Goal: Task Accomplishment & Management: Use online tool/utility

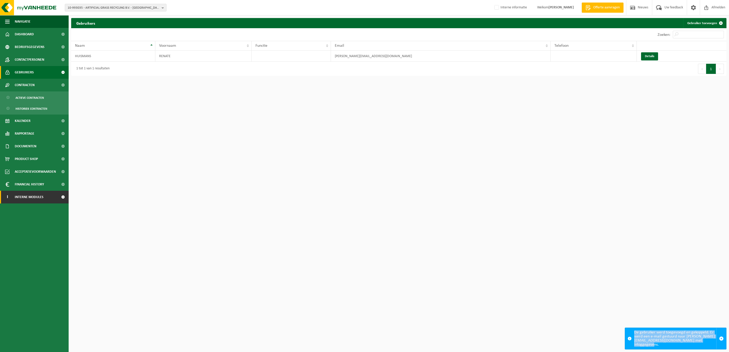
drag, startPoint x: 28, startPoint y: 197, endPoint x: 30, endPoint y: 203, distance: 5.8
click at [28, 197] on span "Interne modules" at bounding box center [29, 197] width 29 height 13
click at [33, 236] on span "Orderentry Goedkeuring" at bounding box center [36, 235] width 43 height 13
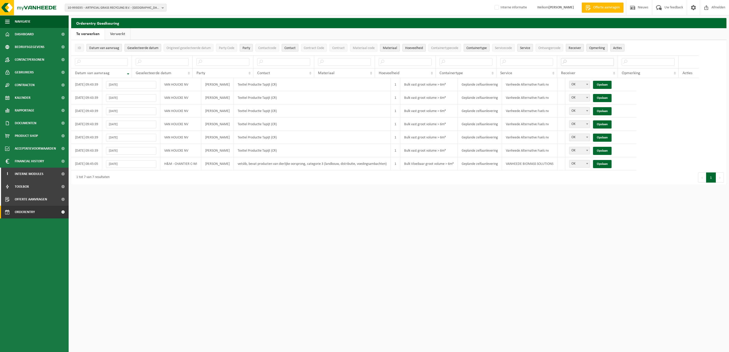
click at [561, 64] on input "text" at bounding box center [587, 62] width 53 height 8
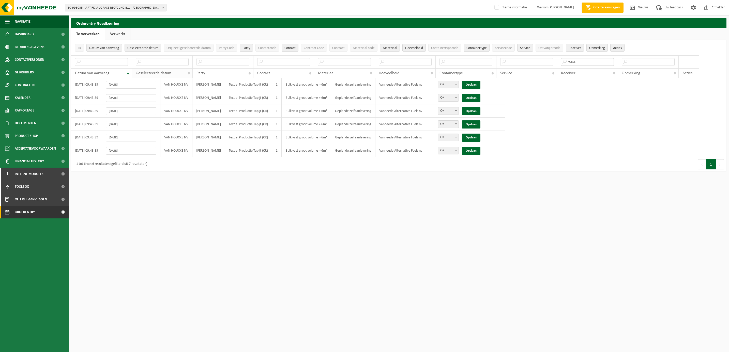
type input "FUELS"
click at [178, 72] on th "Geselecteerde datum" at bounding box center [162, 73] width 61 height 10
click at [480, 82] on link "Opslaan" at bounding box center [471, 85] width 19 height 8
click at [480, 84] on link "Opslaan" at bounding box center [471, 85] width 19 height 8
click at [123, 32] on link "Verwerkt" at bounding box center [117, 34] width 25 height 12
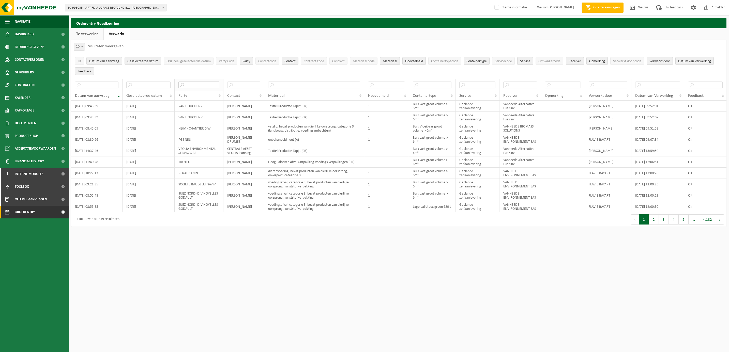
click at [210, 87] on input "text" at bounding box center [198, 85] width 41 height 7
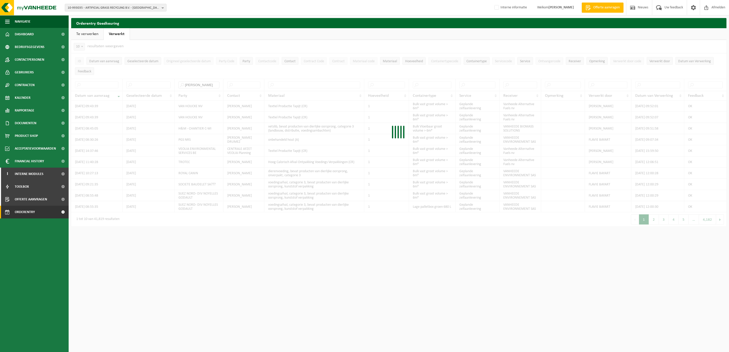
type input "van houcke"
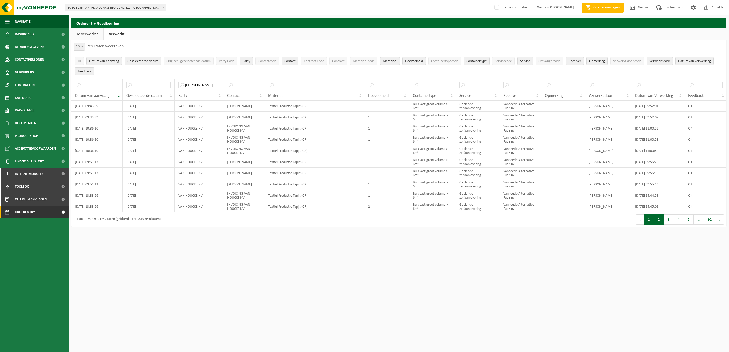
click at [656, 223] on button "2" at bounding box center [659, 219] width 10 height 10
click at [85, 33] on link "Te verwerken" at bounding box center [87, 34] width 32 height 12
